Goal: Check status: Check status

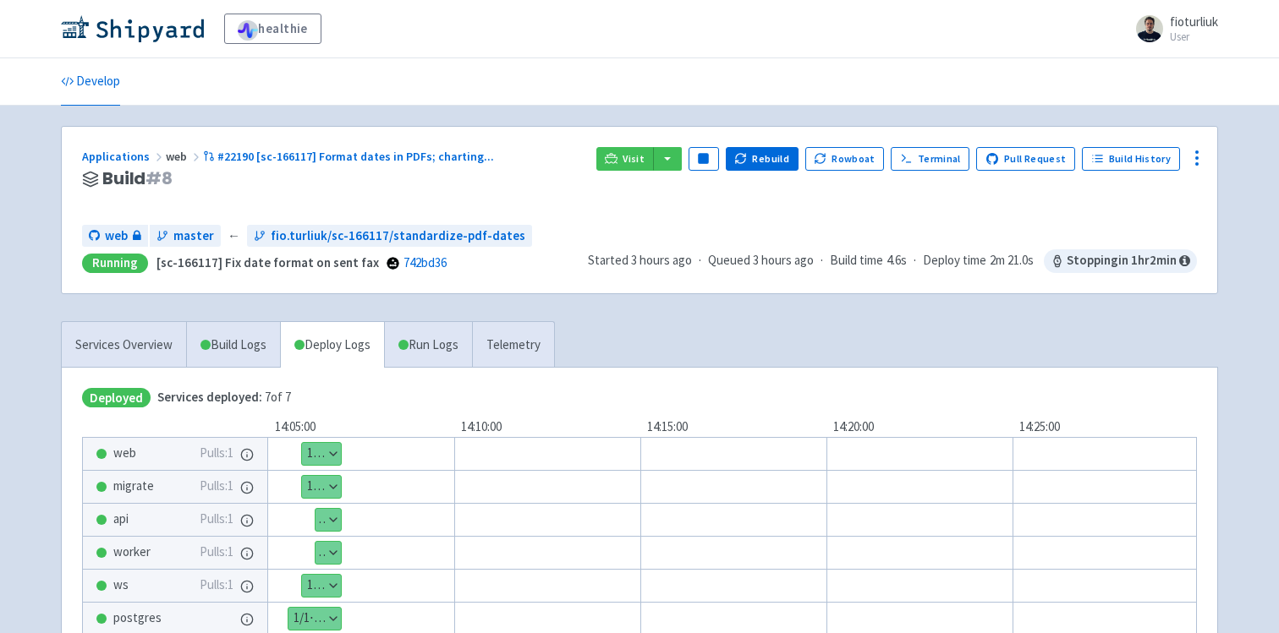
scroll to position [109, 0]
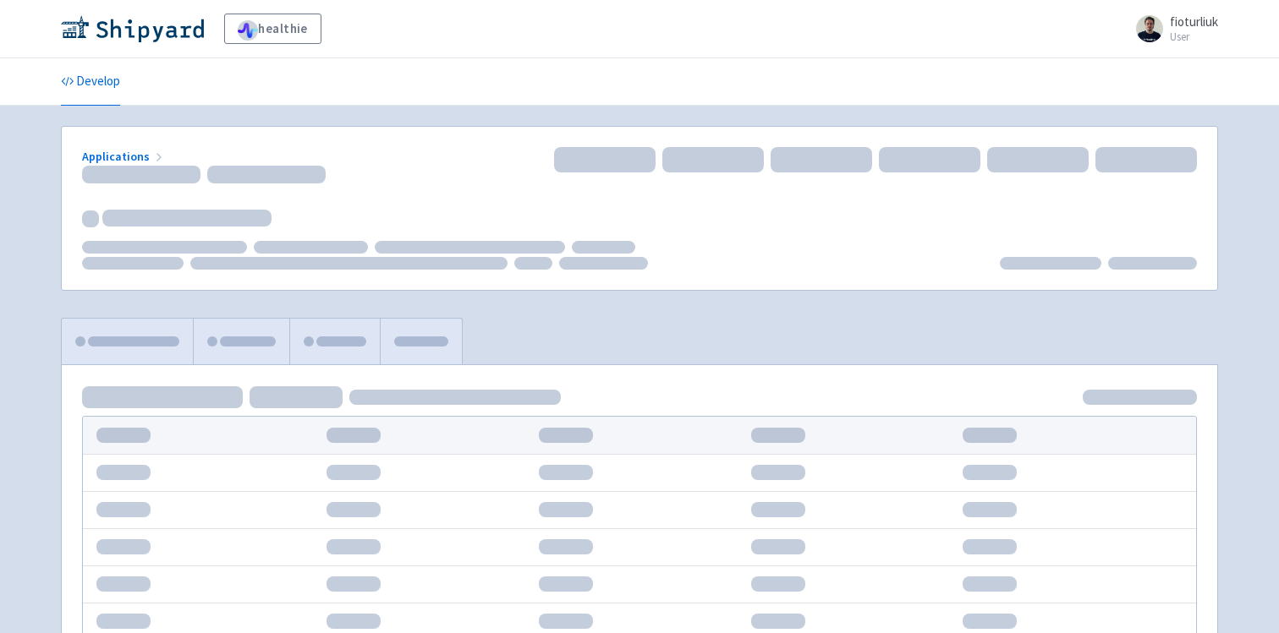
scroll to position [109, 0]
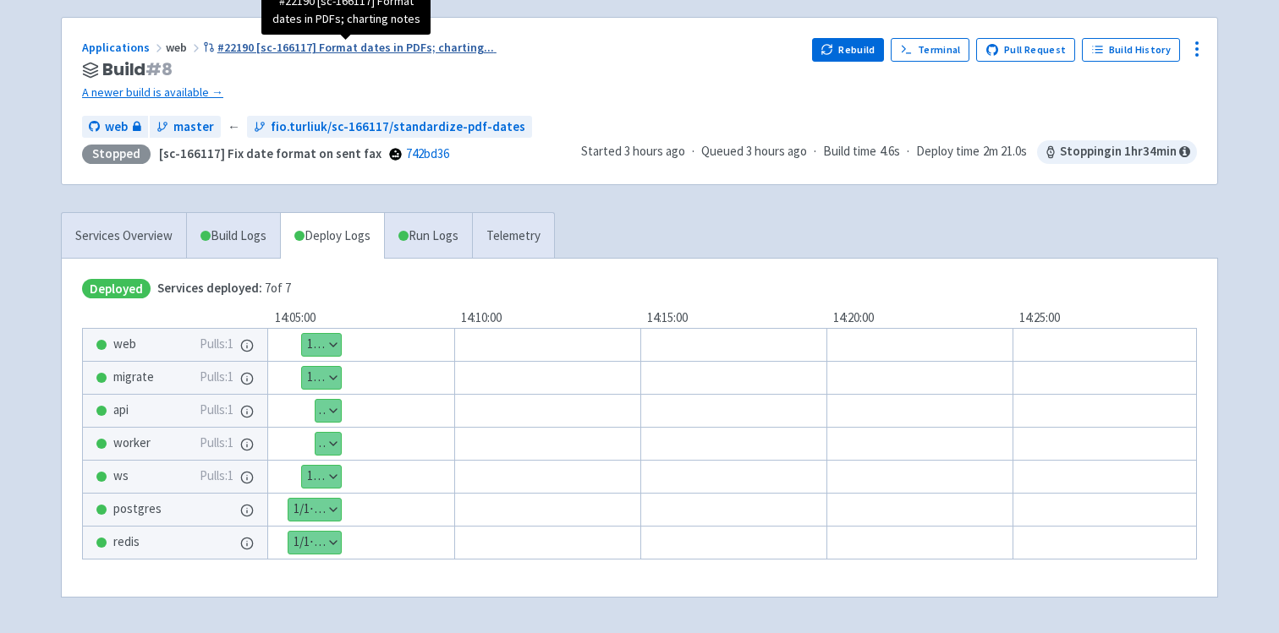
click at [328, 49] on span "#22190 [sc-166117] Format dates in PDFs; charting ..." at bounding box center [355, 47] width 277 height 15
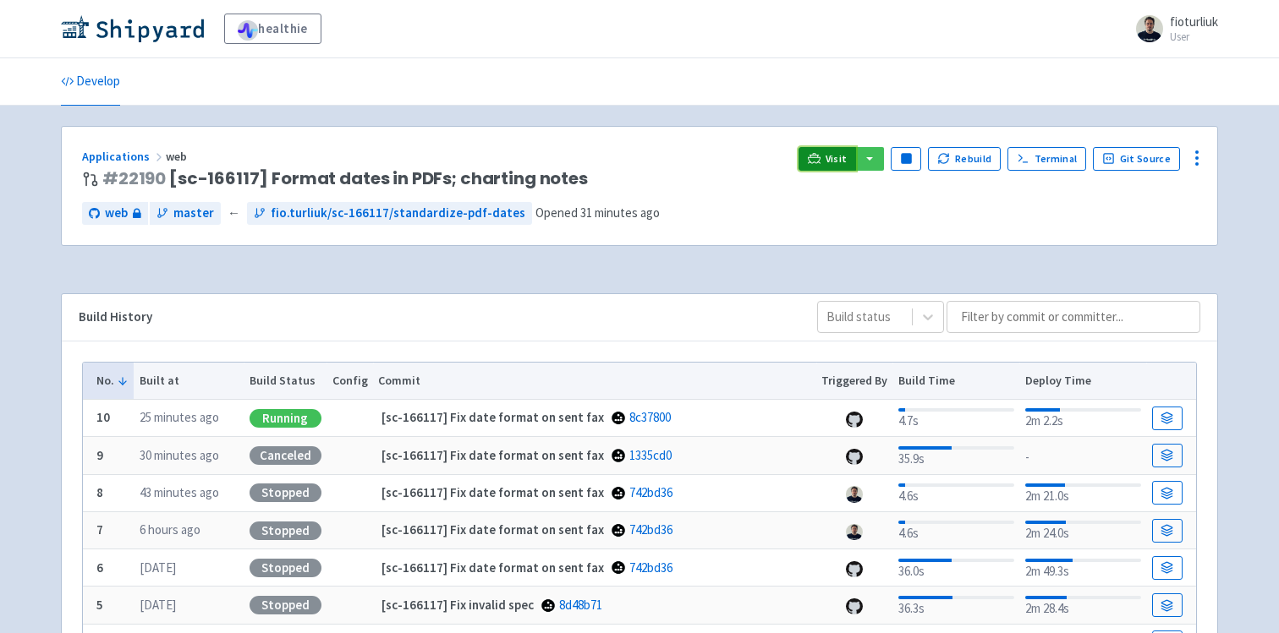
click at [817, 152] on icon at bounding box center [814, 158] width 13 height 13
